Goal: Task Accomplishment & Management: Manage account settings

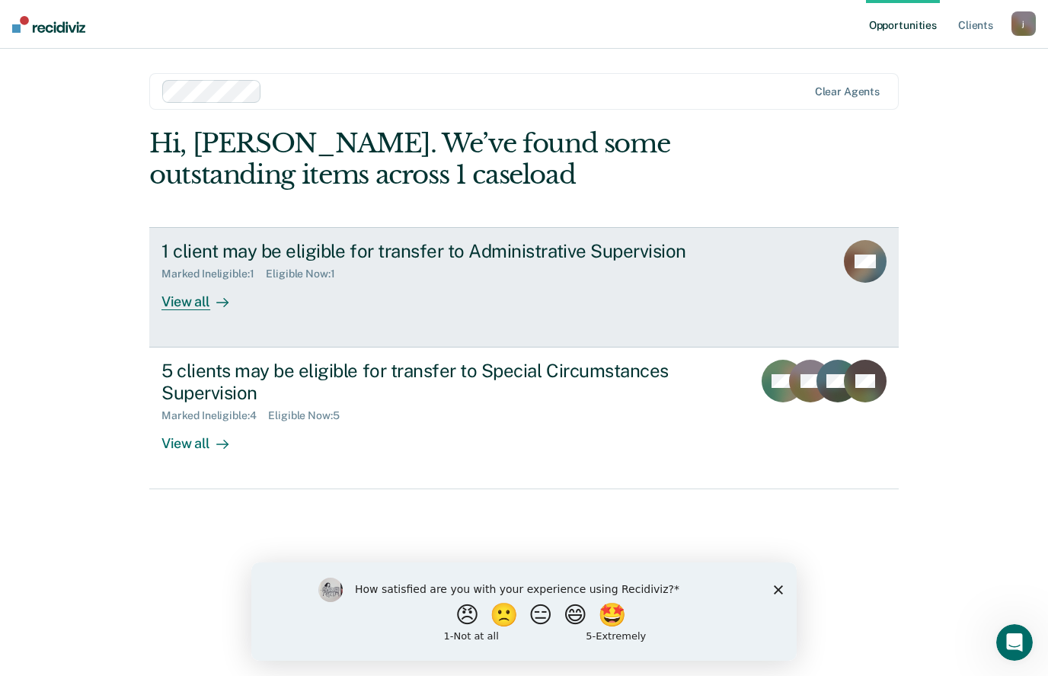
click at [197, 295] on div "View all" at bounding box center [203, 295] width 85 height 30
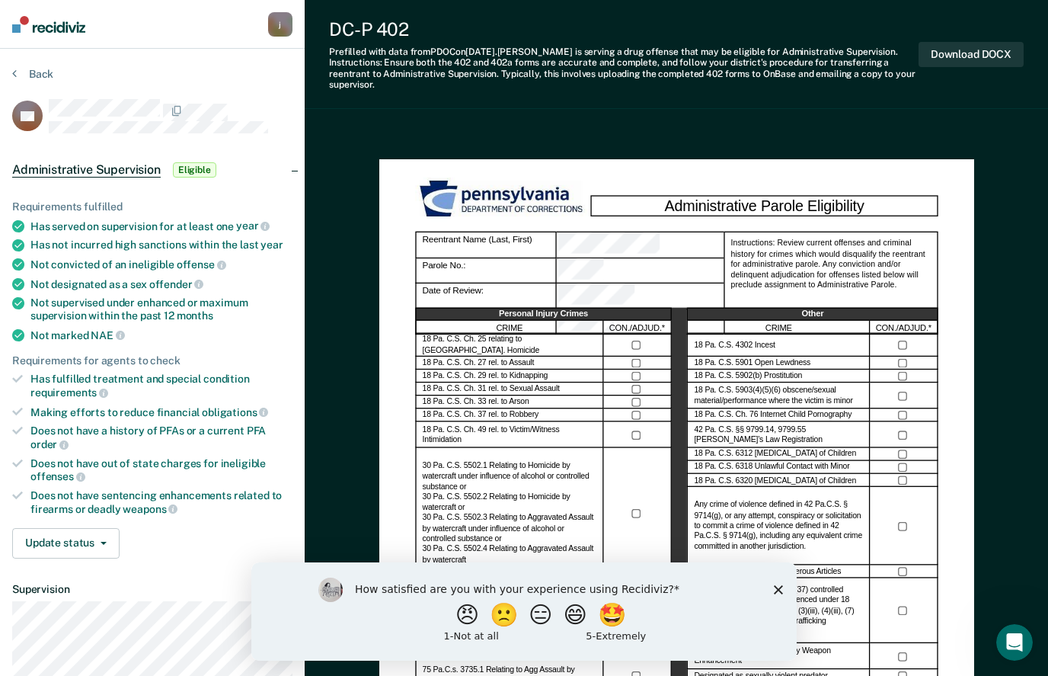
click at [771, 591] on div "How satisfied are you with your experience using Recidiviz? 😠 🙁 😑 😄 🤩 1 - Not a…" at bounding box center [523, 611] width 545 height 98
click at [780, 593] on icon "Close survey" at bounding box center [778, 589] width 9 height 9
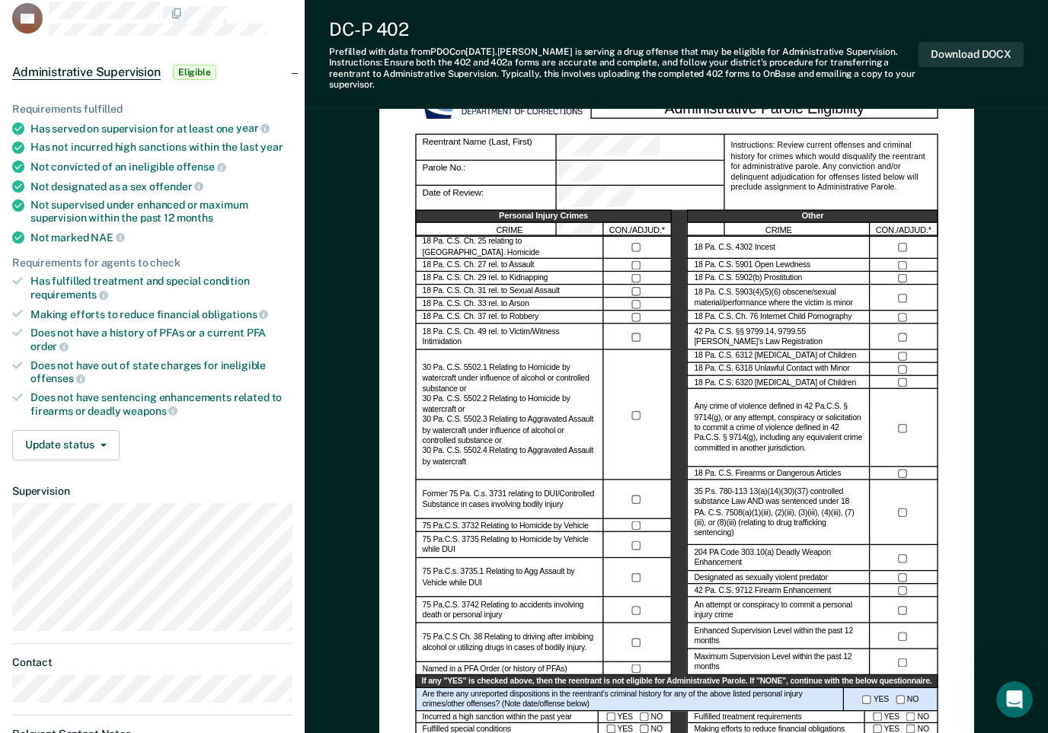
scroll to position [99, 0]
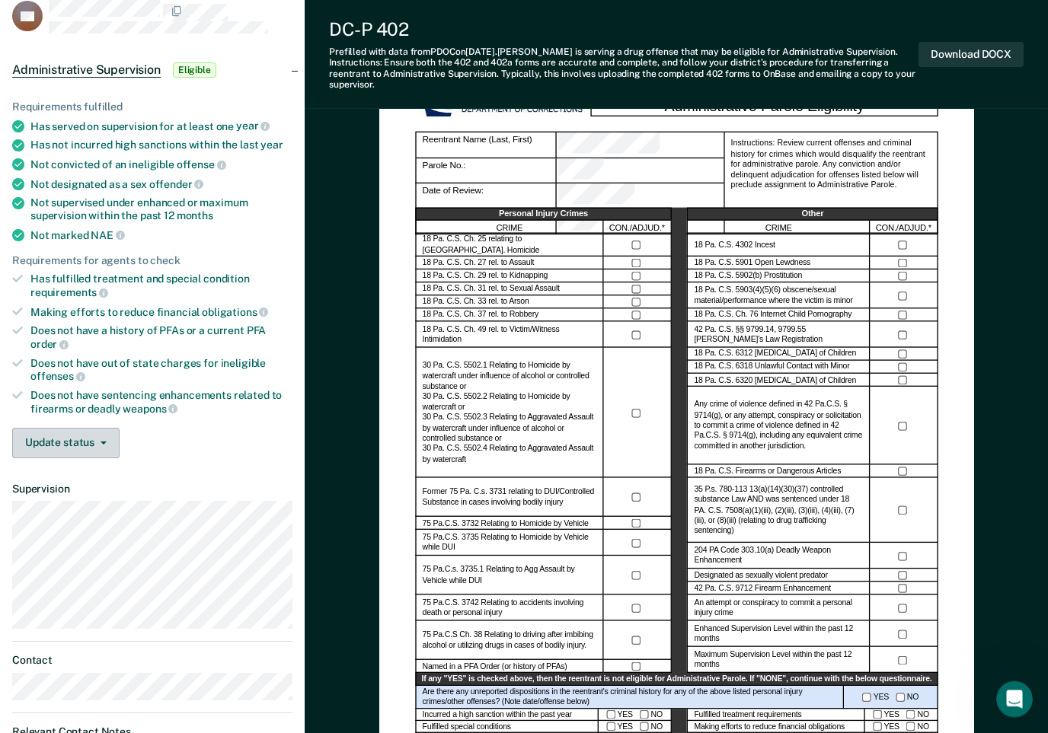
click at [86, 429] on button "Update status" at bounding box center [65, 444] width 107 height 30
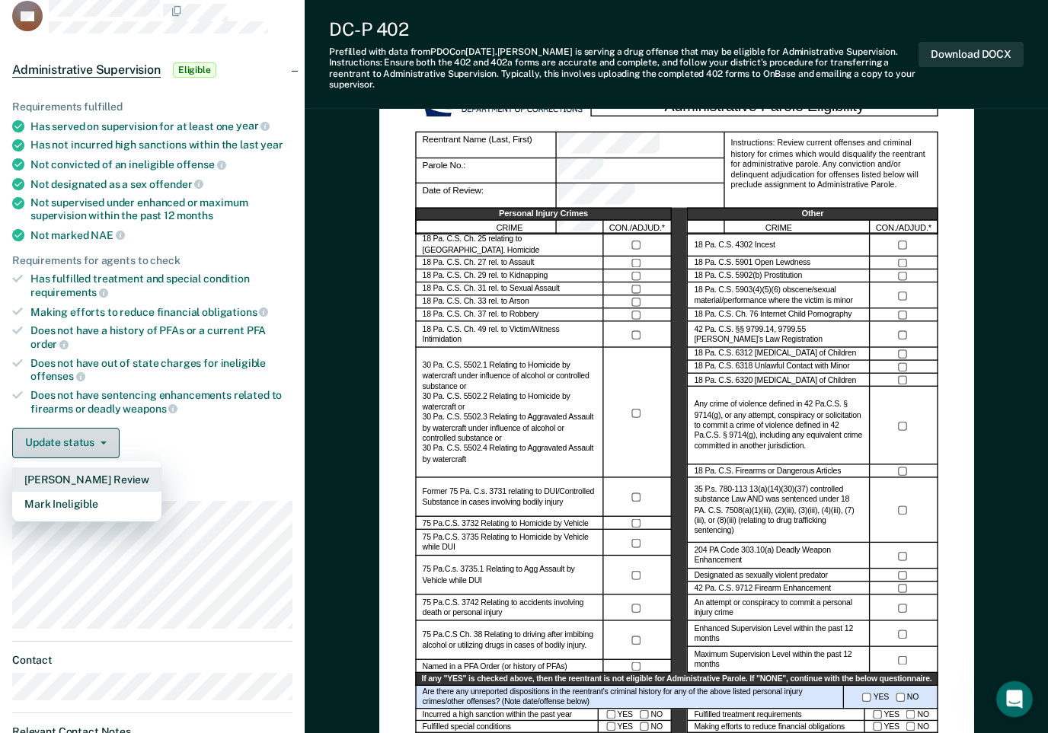
scroll to position [100, 0]
click at [82, 493] on button "Mark Ineligible" at bounding box center [86, 504] width 149 height 24
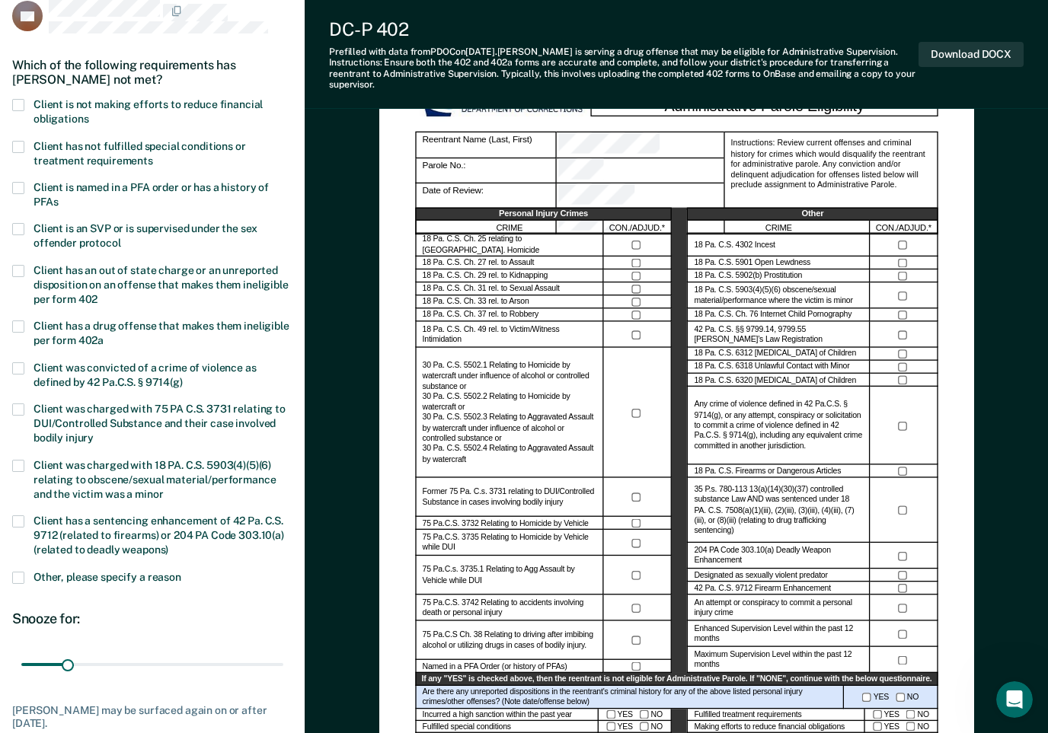
click at [22, 143] on span at bounding box center [18, 147] width 12 height 12
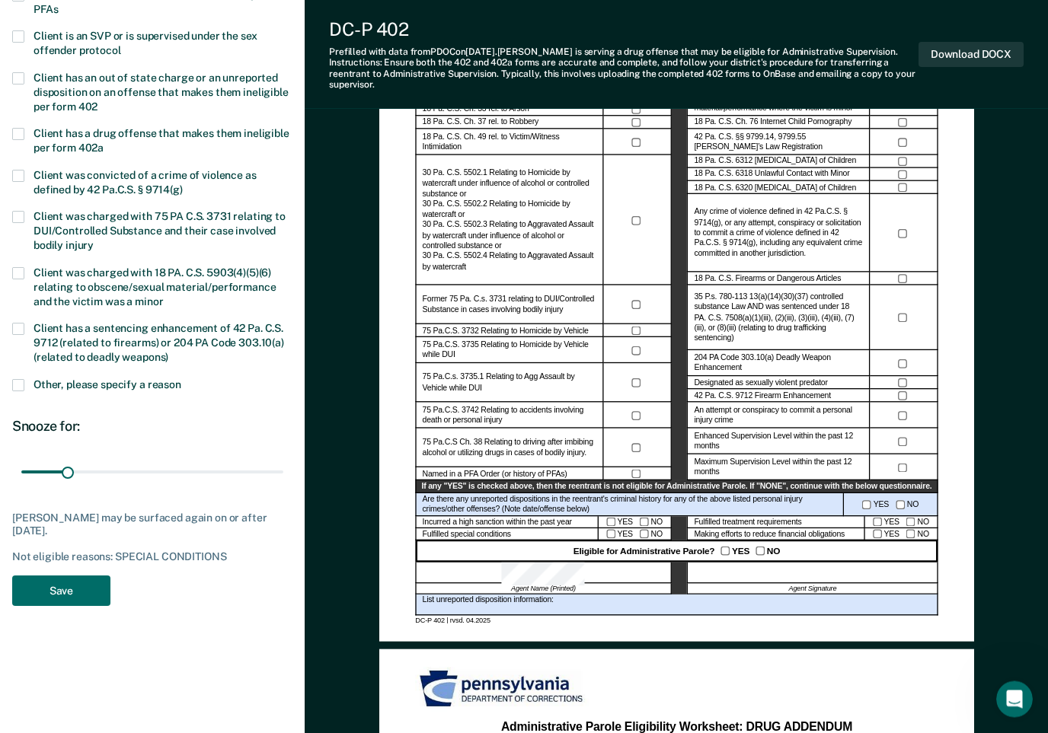
scroll to position [292, 0]
type input "180"
click at [66, 579] on button "Save" at bounding box center [61, 591] width 98 height 31
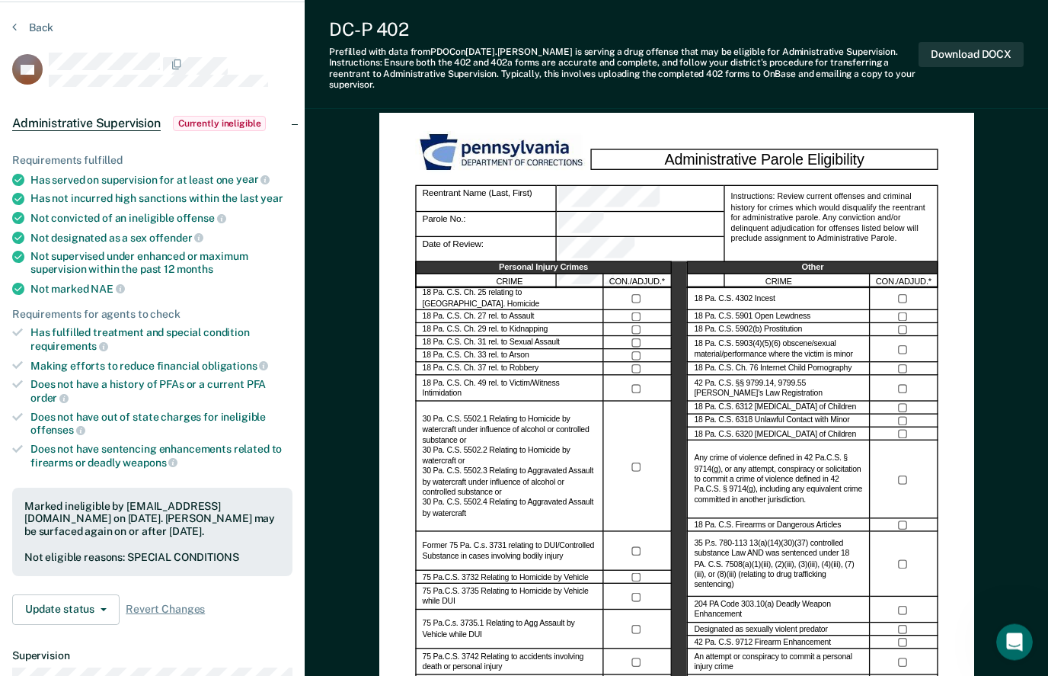
scroll to position [0, 0]
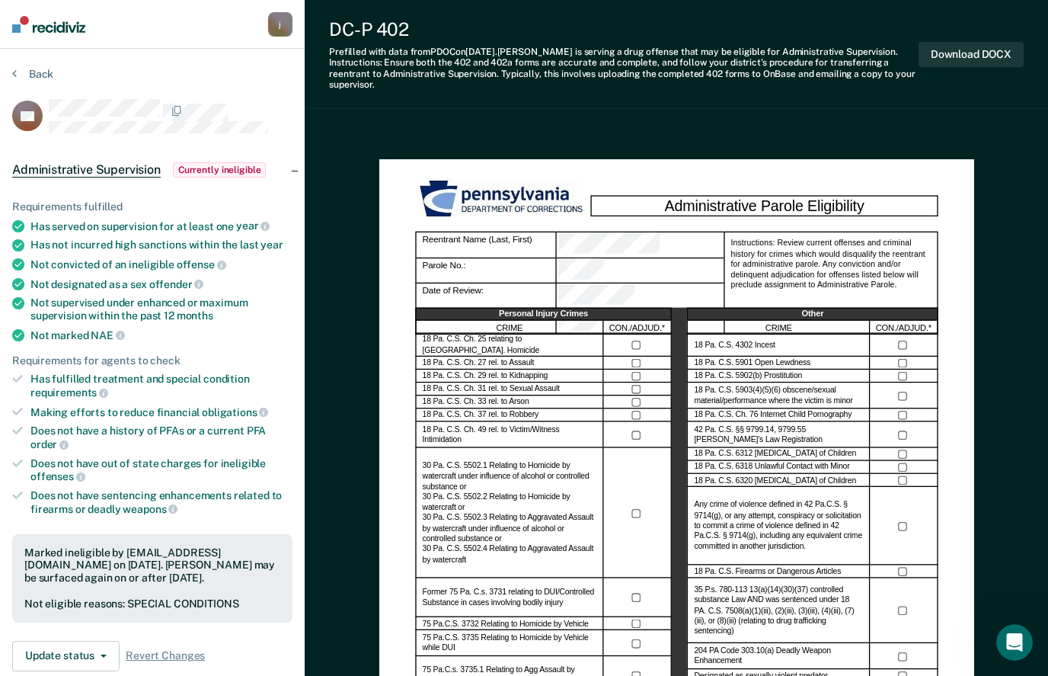
click at [40, 73] on button "Back" at bounding box center [32, 74] width 41 height 14
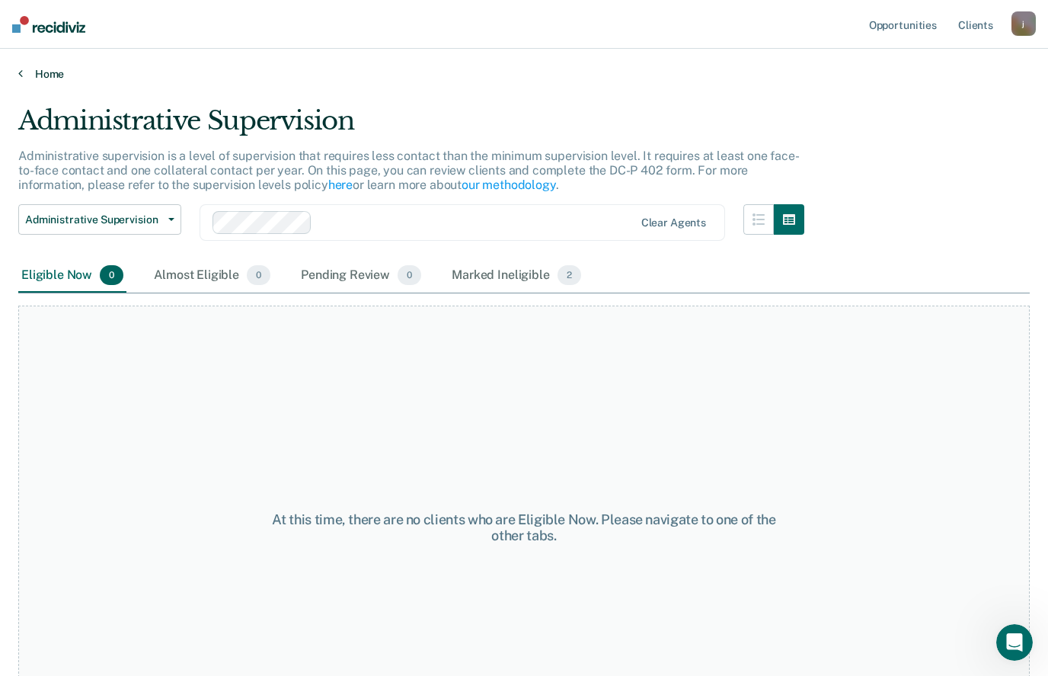
click at [38, 78] on link "Home" at bounding box center [523, 74] width 1011 height 14
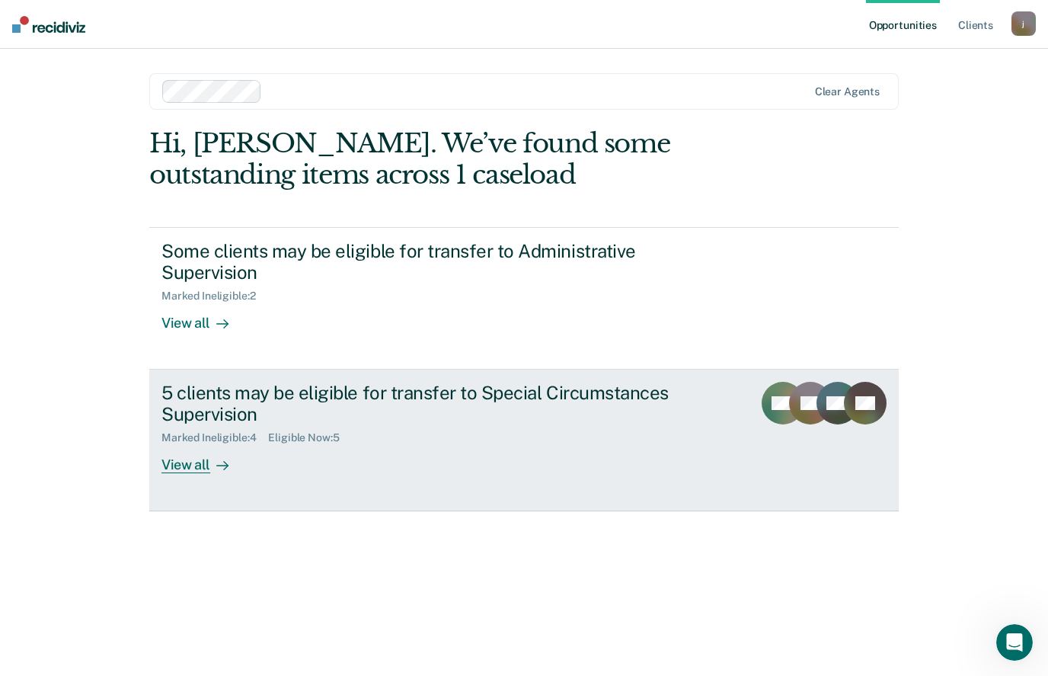
click at [188, 468] on link "5 clients may be eligible for transfer to Special Circumstances Supervision Mar…" at bounding box center [523, 440] width 749 height 142
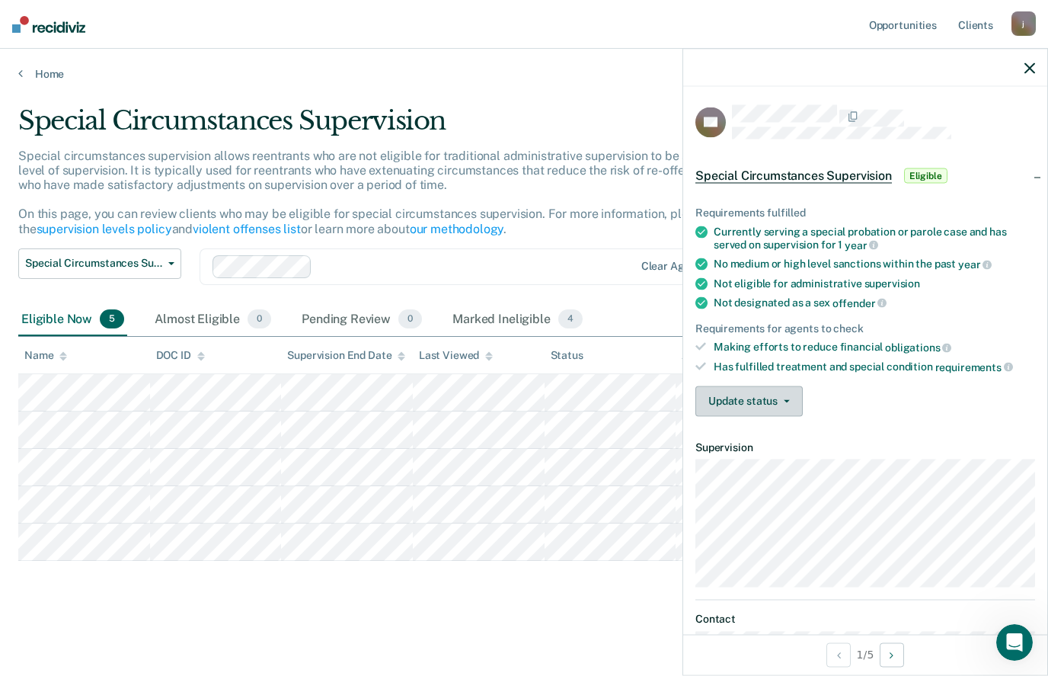
click at [767, 398] on button "Update status" at bounding box center [748, 400] width 107 height 30
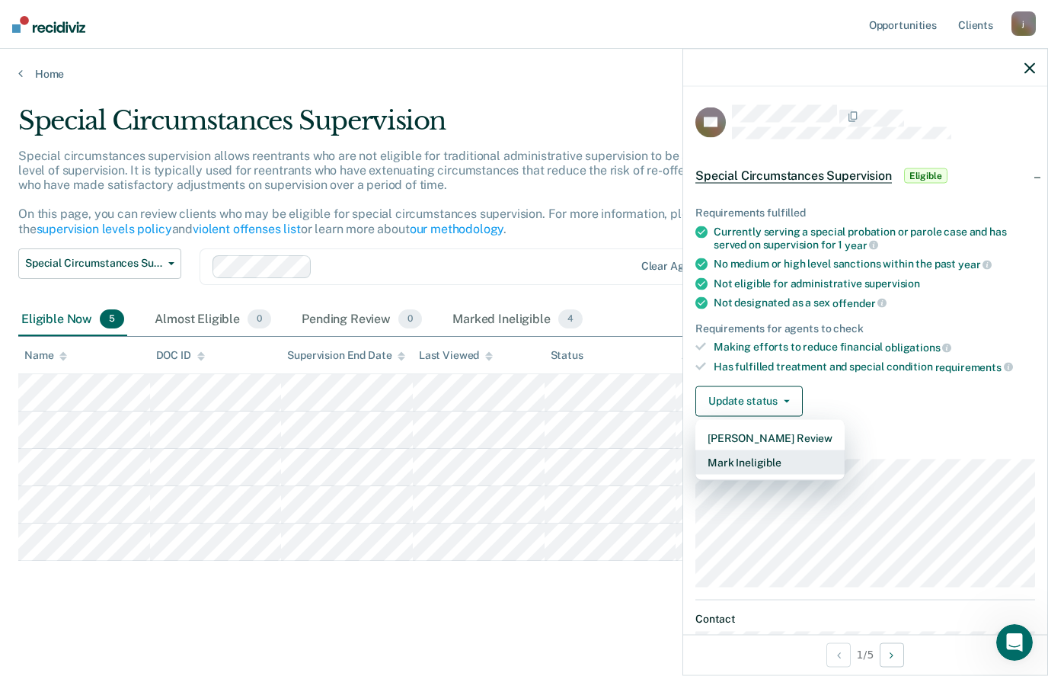
click at [762, 455] on button "Mark Ineligible" at bounding box center [769, 461] width 149 height 24
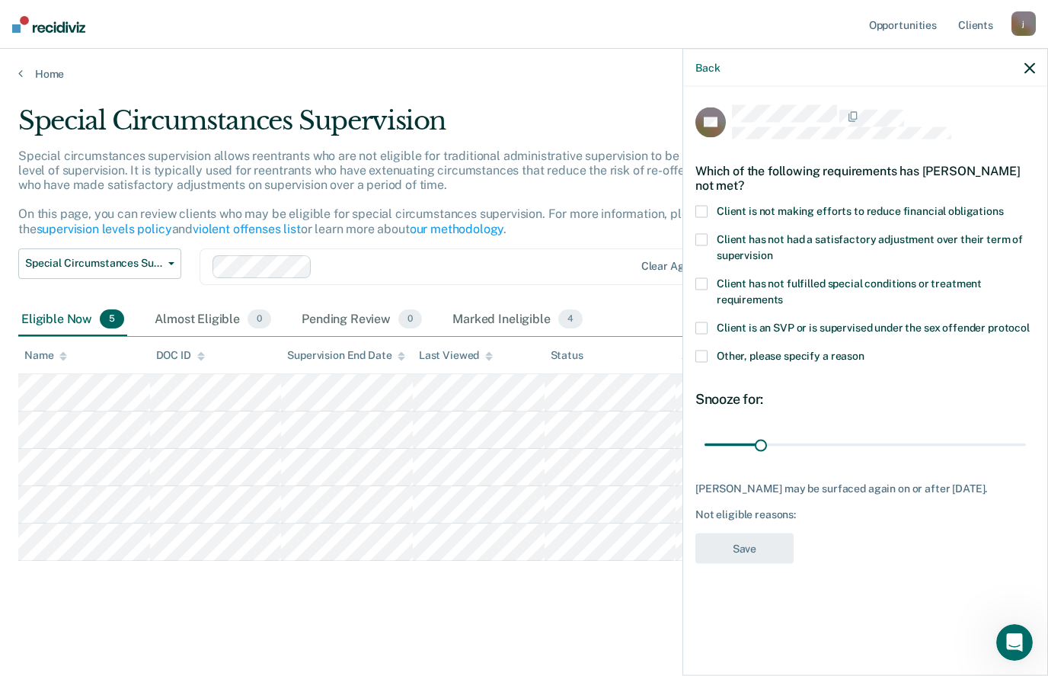
click at [701, 205] on span at bounding box center [701, 211] width 12 height 12
click at [701, 277] on span at bounding box center [701, 283] width 12 height 12
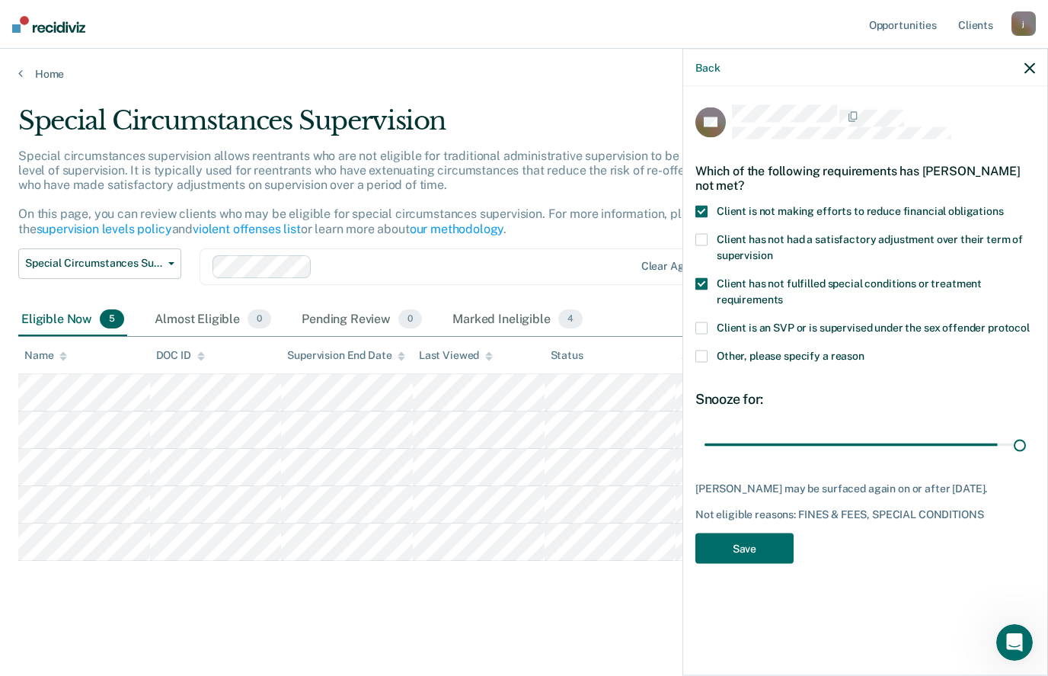
type input "180"
click at [755, 552] on button "Save" at bounding box center [744, 547] width 98 height 31
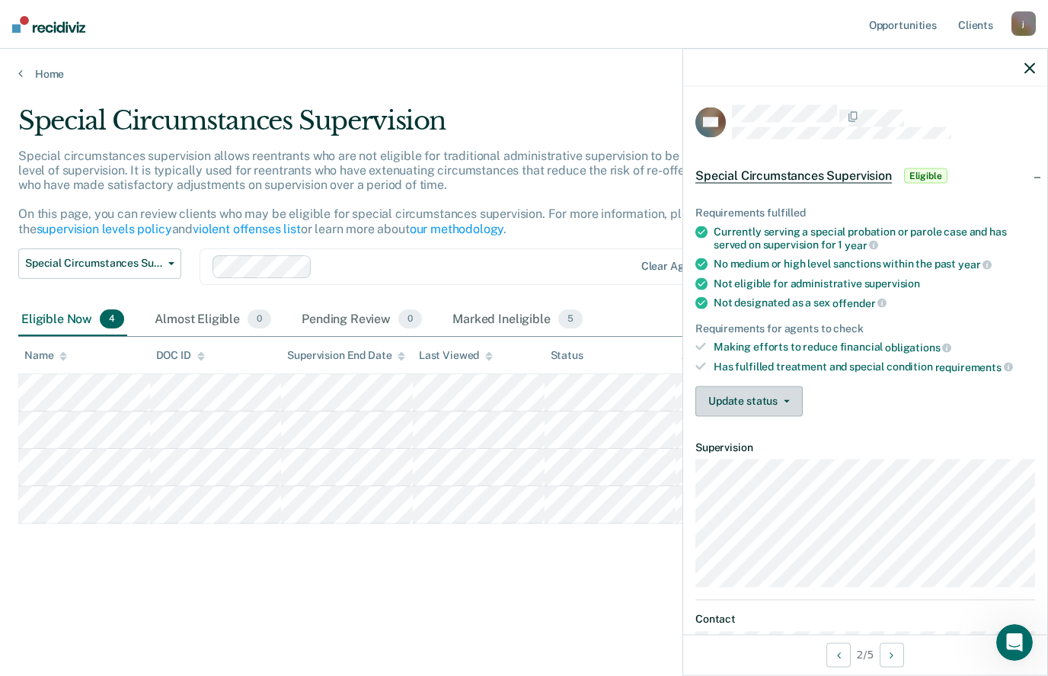
click at [780, 399] on span "button" at bounding box center [784, 400] width 12 height 3
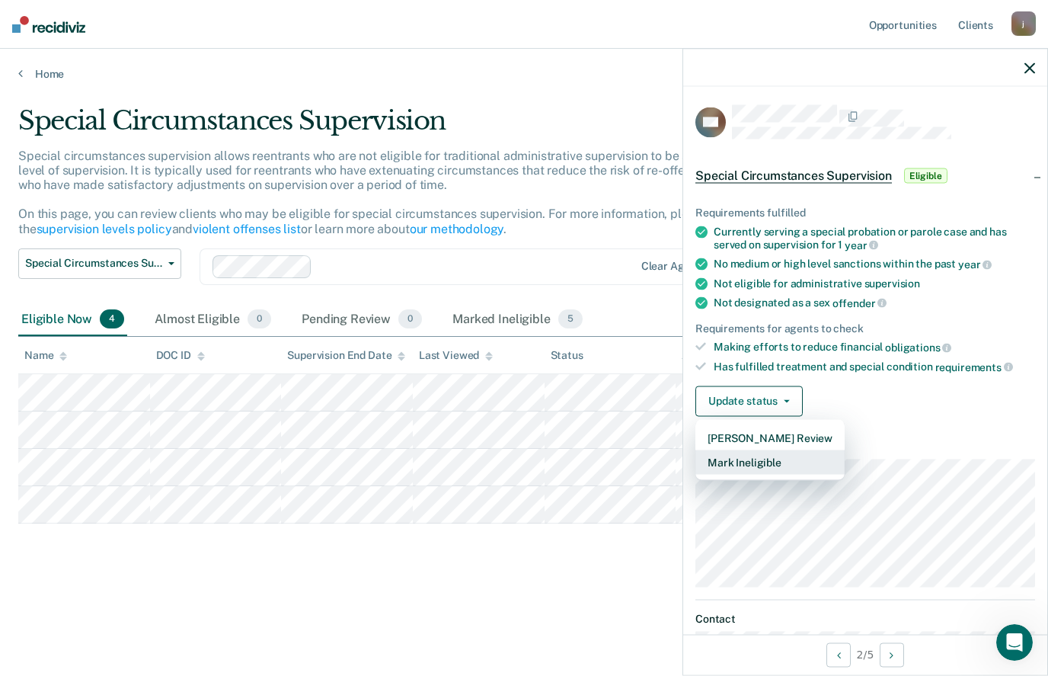
click at [773, 453] on button "Mark Ineligible" at bounding box center [769, 461] width 149 height 24
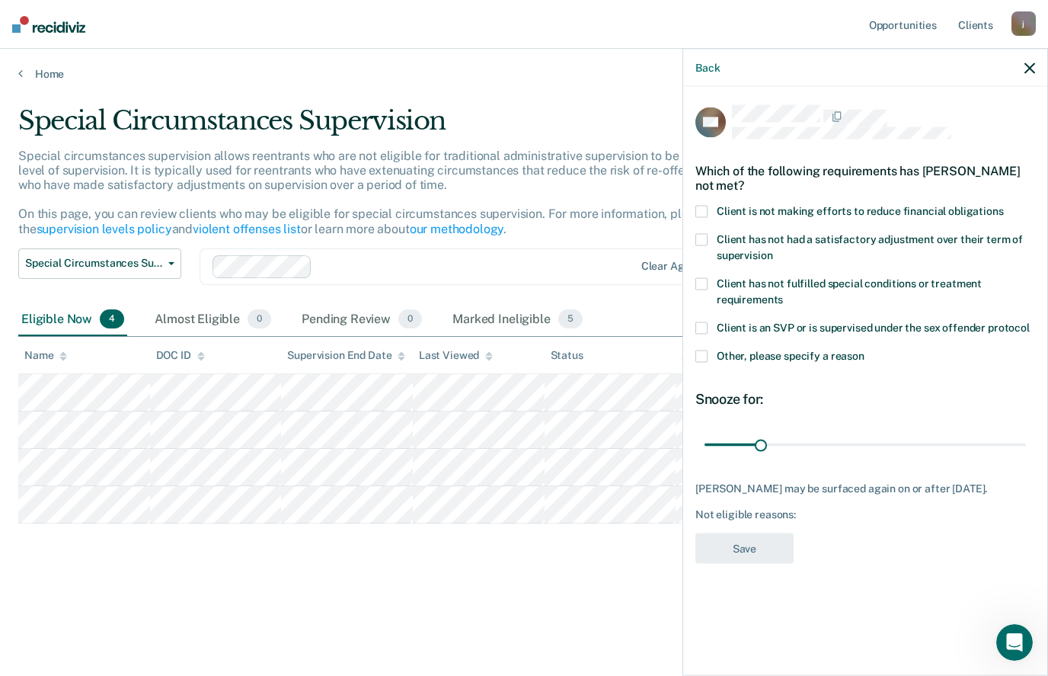
click at [707, 280] on span at bounding box center [701, 283] width 12 height 12
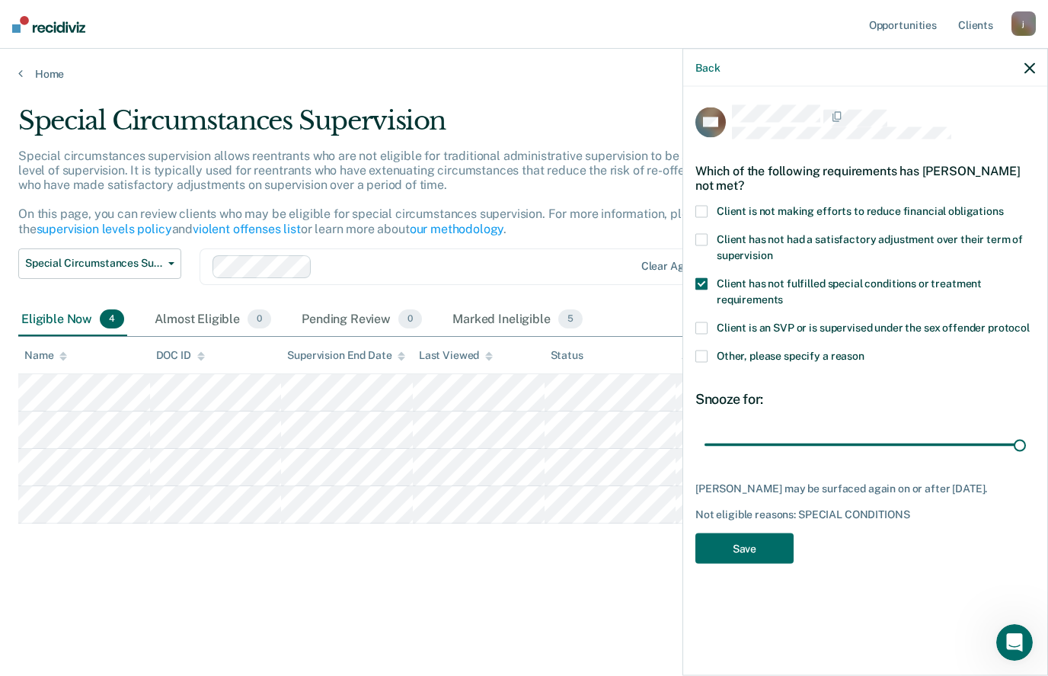
type input "180"
click at [758, 543] on button "Save" at bounding box center [744, 547] width 98 height 31
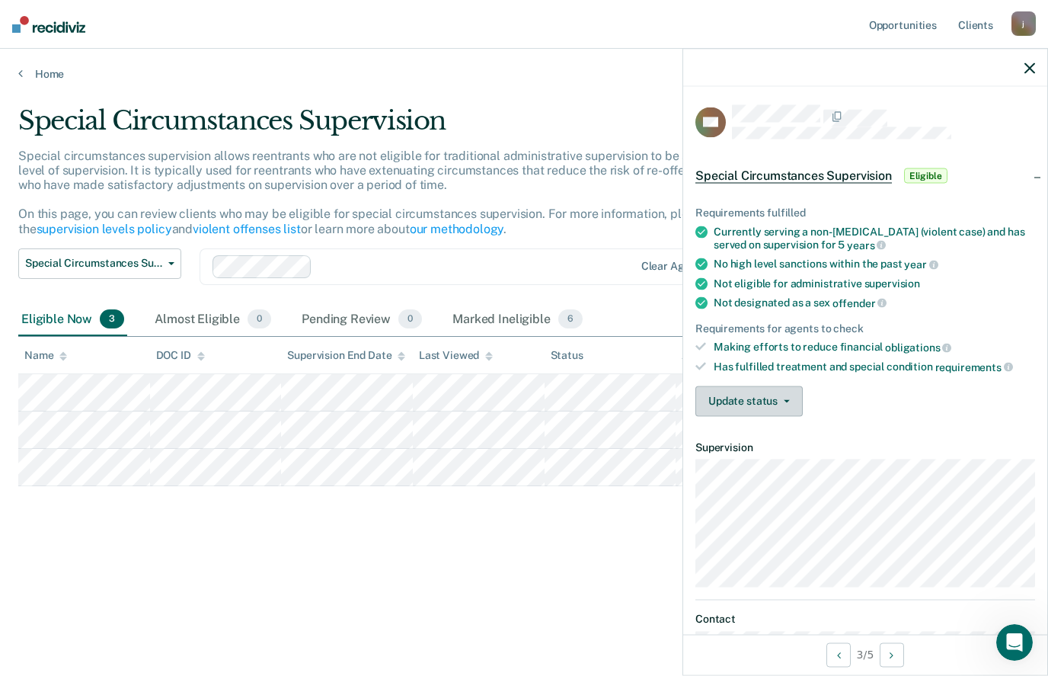
click at [784, 399] on icon "button" at bounding box center [787, 400] width 6 height 3
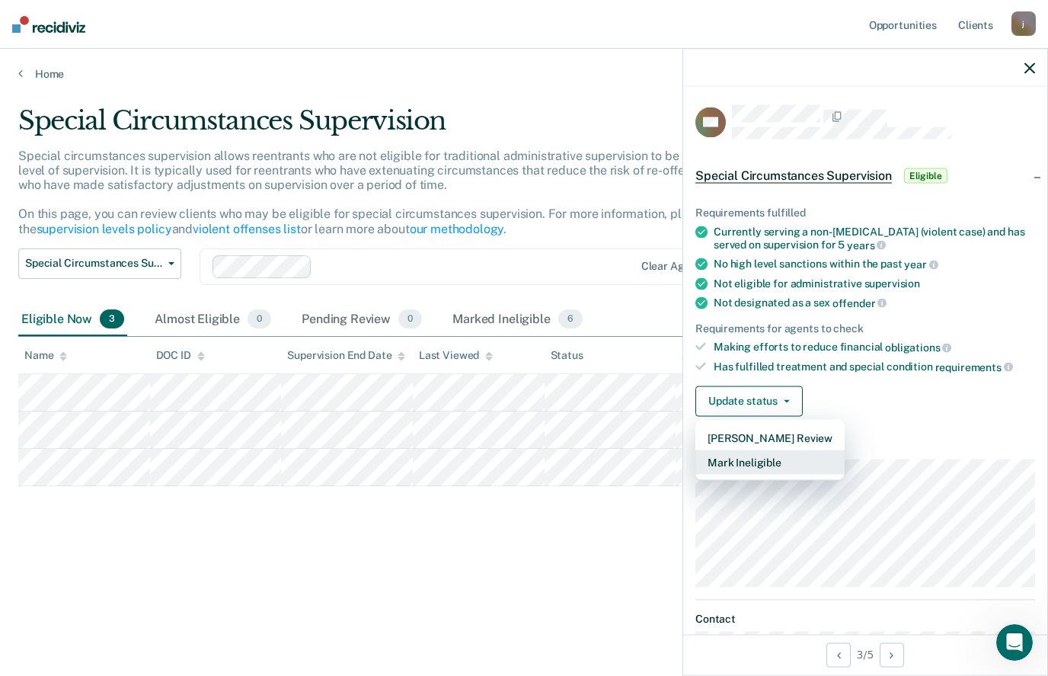
click at [775, 455] on button "Mark Ineligible" at bounding box center [769, 461] width 149 height 24
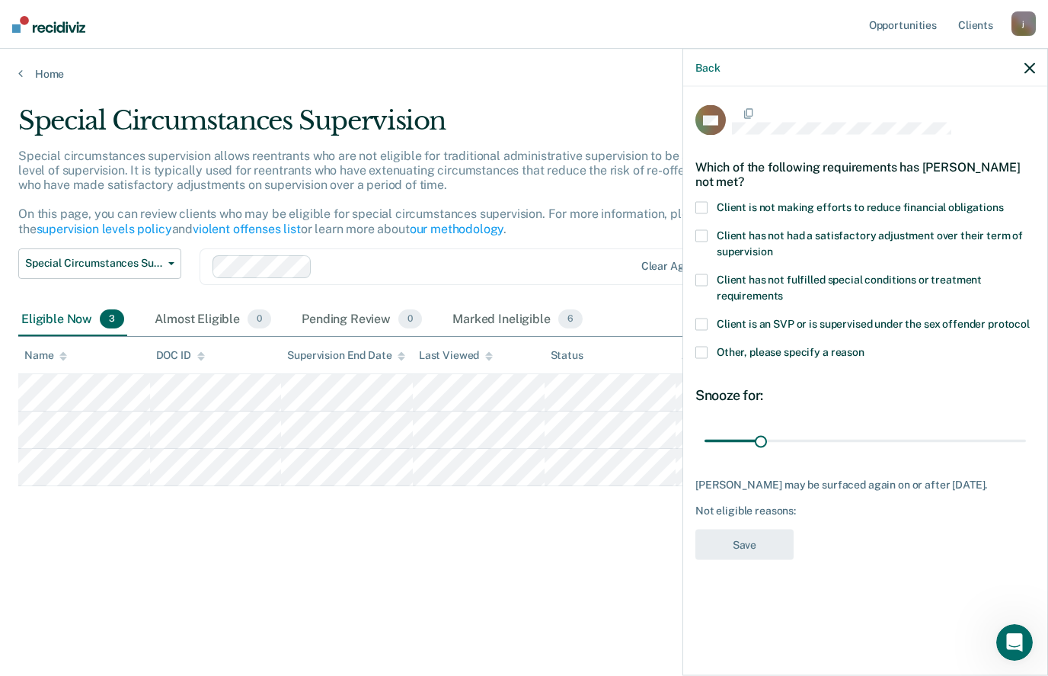
click at [706, 283] on span at bounding box center [701, 279] width 12 height 12
click at [707, 204] on span at bounding box center [701, 207] width 12 height 12
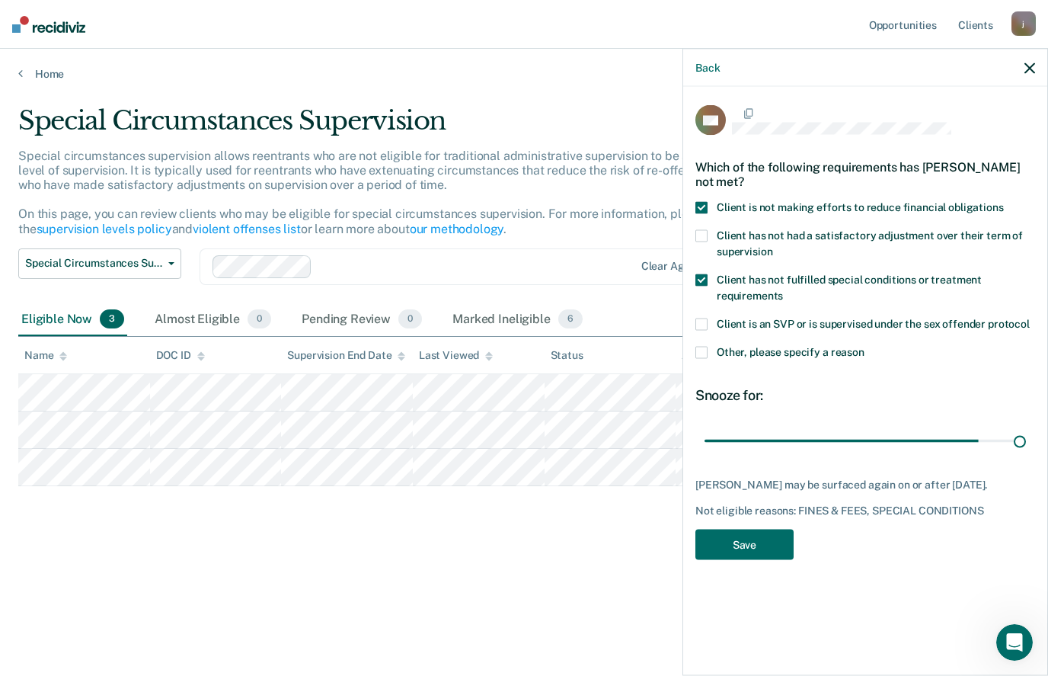
type input "180"
click at [764, 553] on button "Save" at bounding box center [744, 544] width 98 height 31
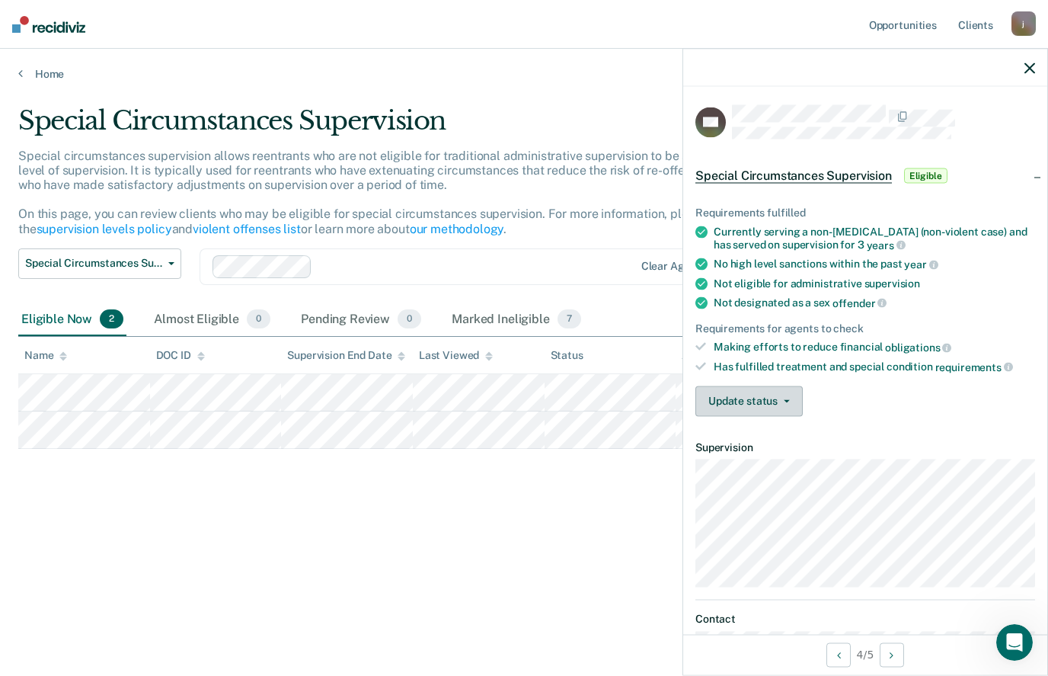
click at [778, 395] on button "Update status" at bounding box center [748, 400] width 107 height 30
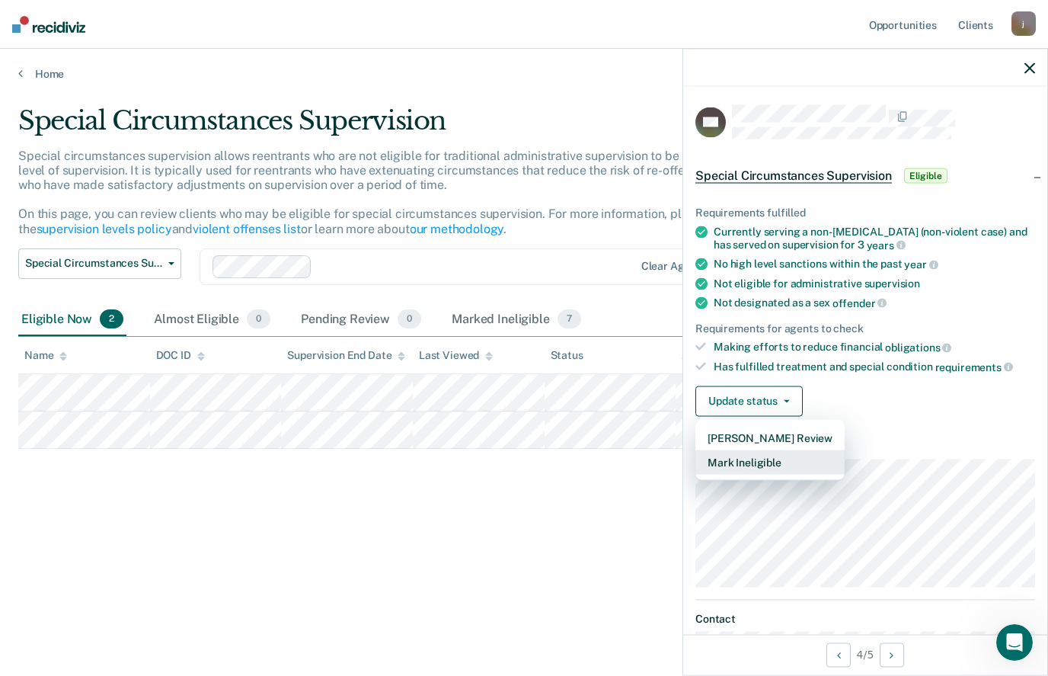
click at [769, 459] on button "Mark Ineligible" at bounding box center [769, 461] width 149 height 24
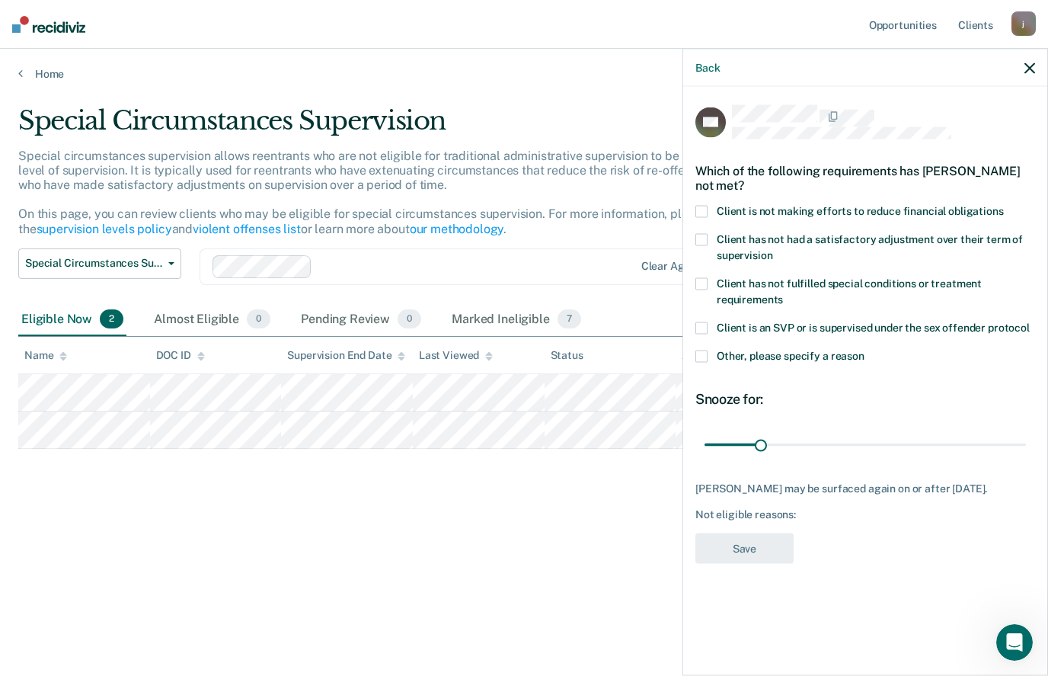
click at [705, 280] on span at bounding box center [701, 283] width 12 height 12
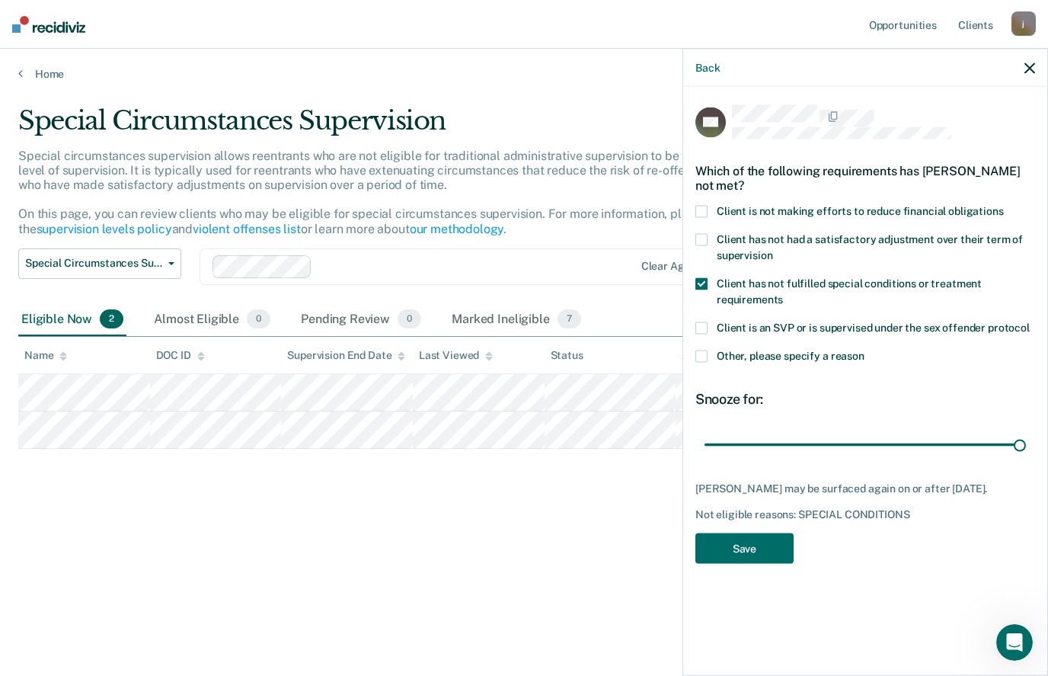
type input "180"
click at [767, 535] on button "Save" at bounding box center [744, 547] width 98 height 31
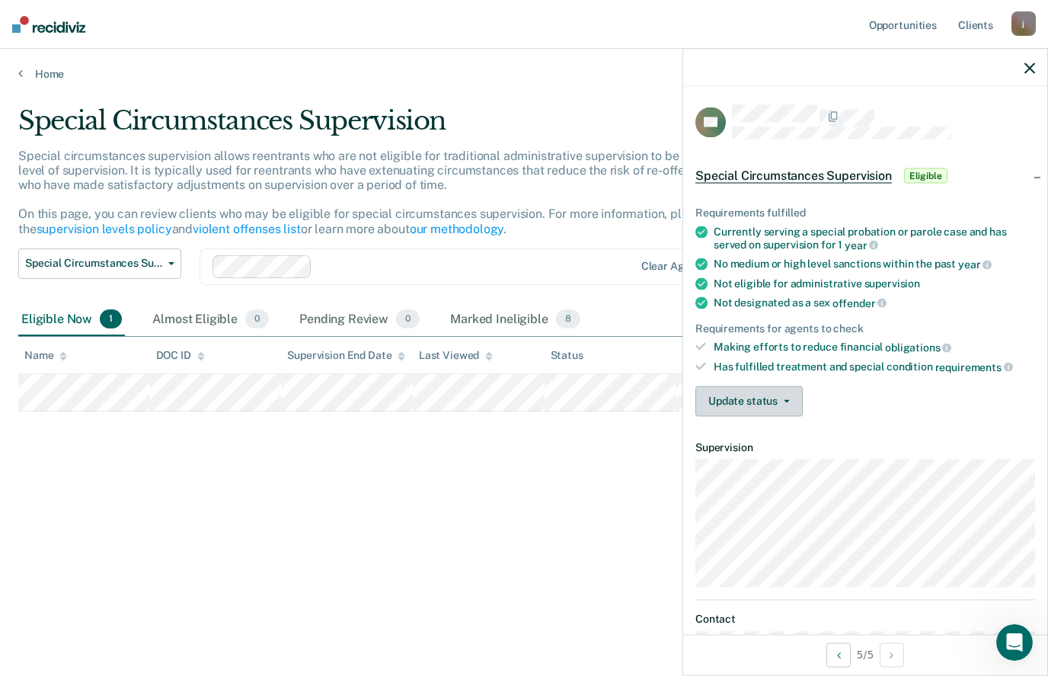
click at [780, 395] on button "Update status" at bounding box center [748, 400] width 107 height 30
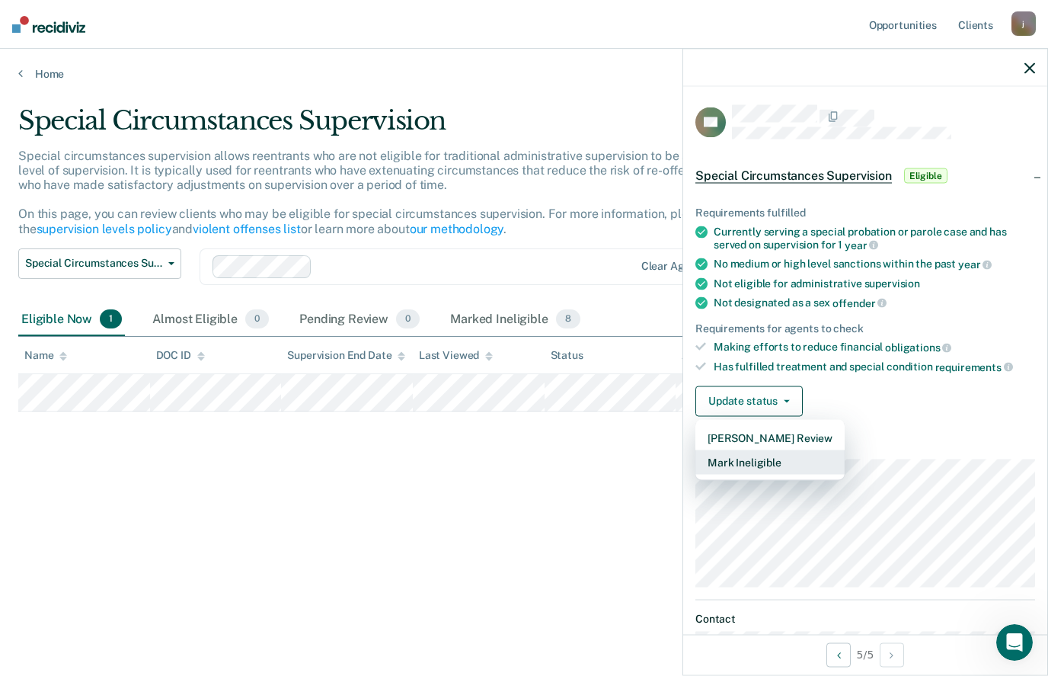
click at [762, 458] on button "Mark Ineligible" at bounding box center [769, 461] width 149 height 24
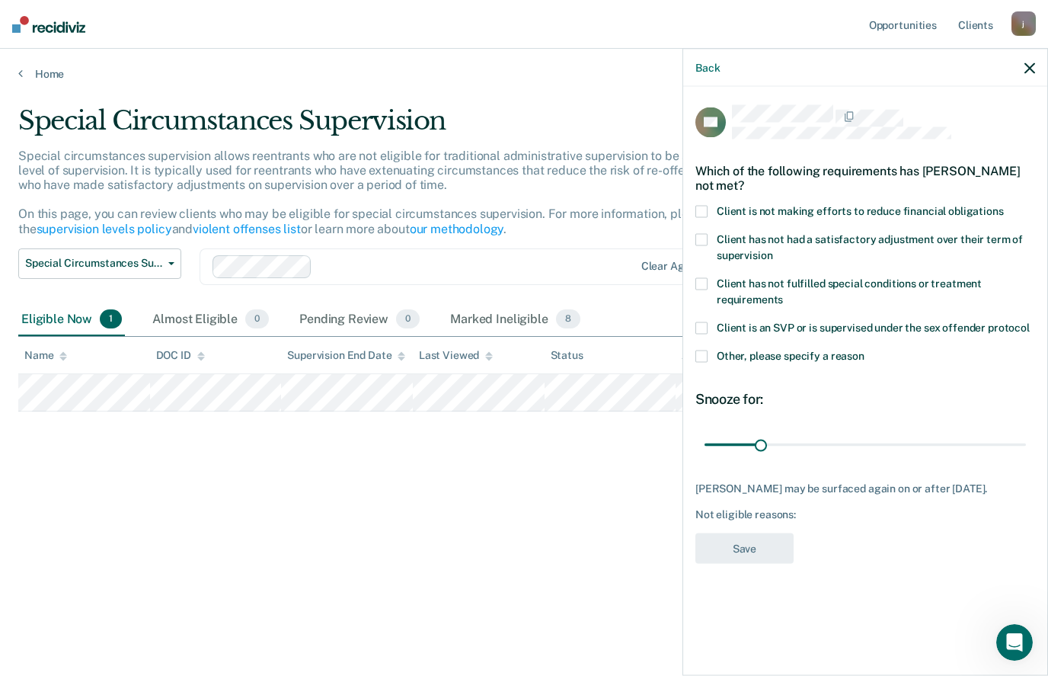
click at [703, 277] on span at bounding box center [701, 283] width 12 height 12
type input "60"
click at [758, 538] on button "Save" at bounding box center [744, 547] width 98 height 31
